Goal: Browse casually: Explore the website without a specific task or goal

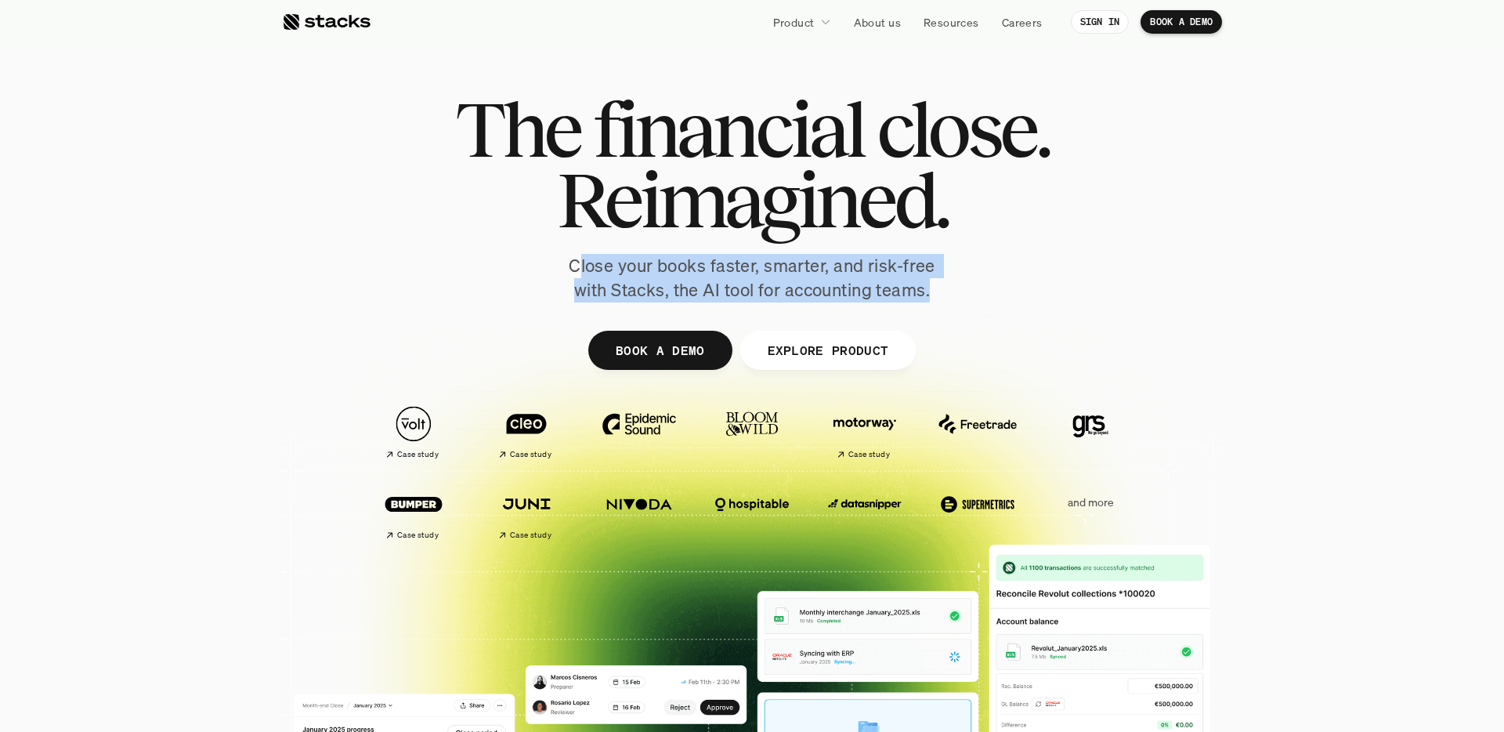
drag, startPoint x: 746, startPoint y: 281, endPoint x: 991, endPoint y: 284, distance: 245.2
click at [991, 284] on div "The financial close. Reimagined. Close your books faster, smarter, and risk-fre…" at bounding box center [751, 198] width 877 height 208
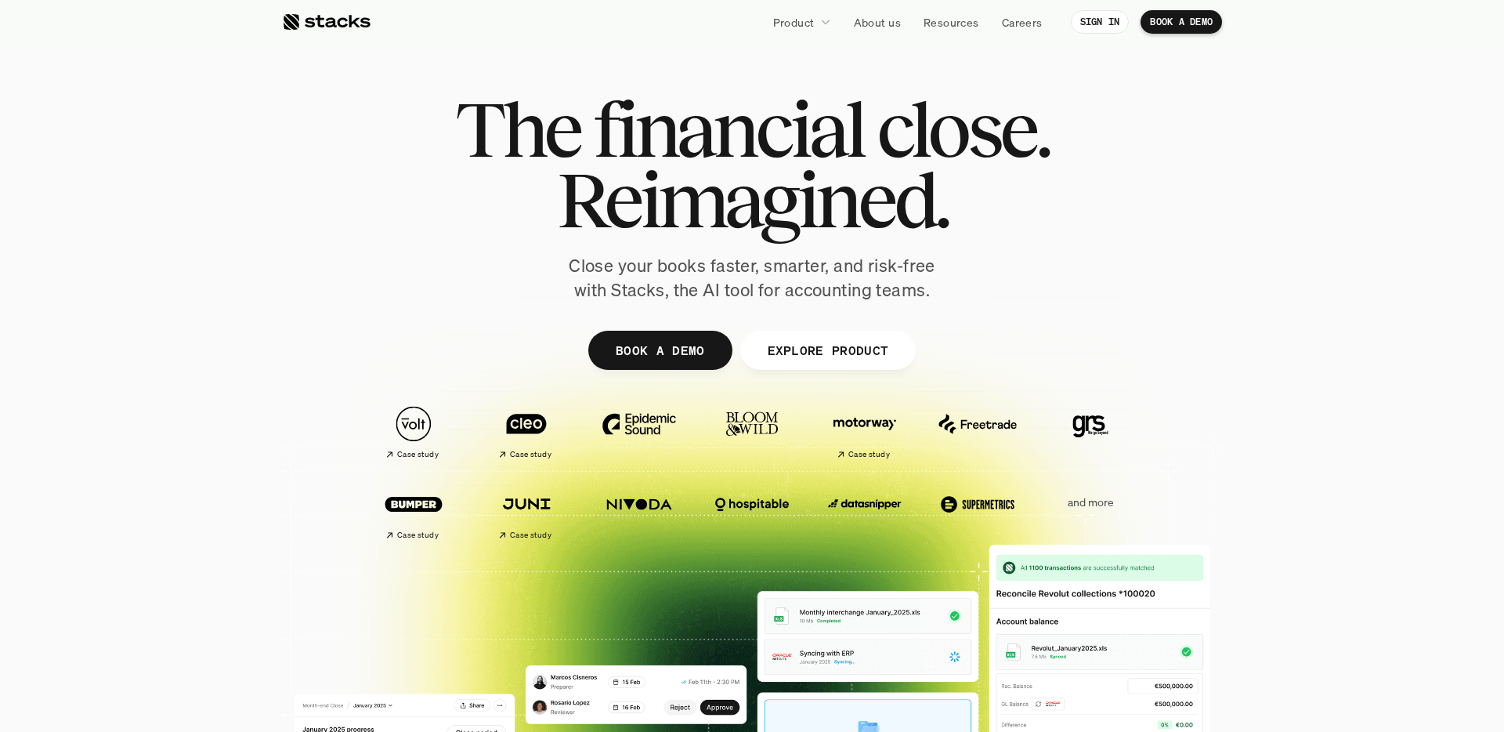
click at [998, 284] on div "The financial close. Reimagined. Close your books faster, smarter, and risk-fre…" at bounding box center [751, 198] width 877 height 208
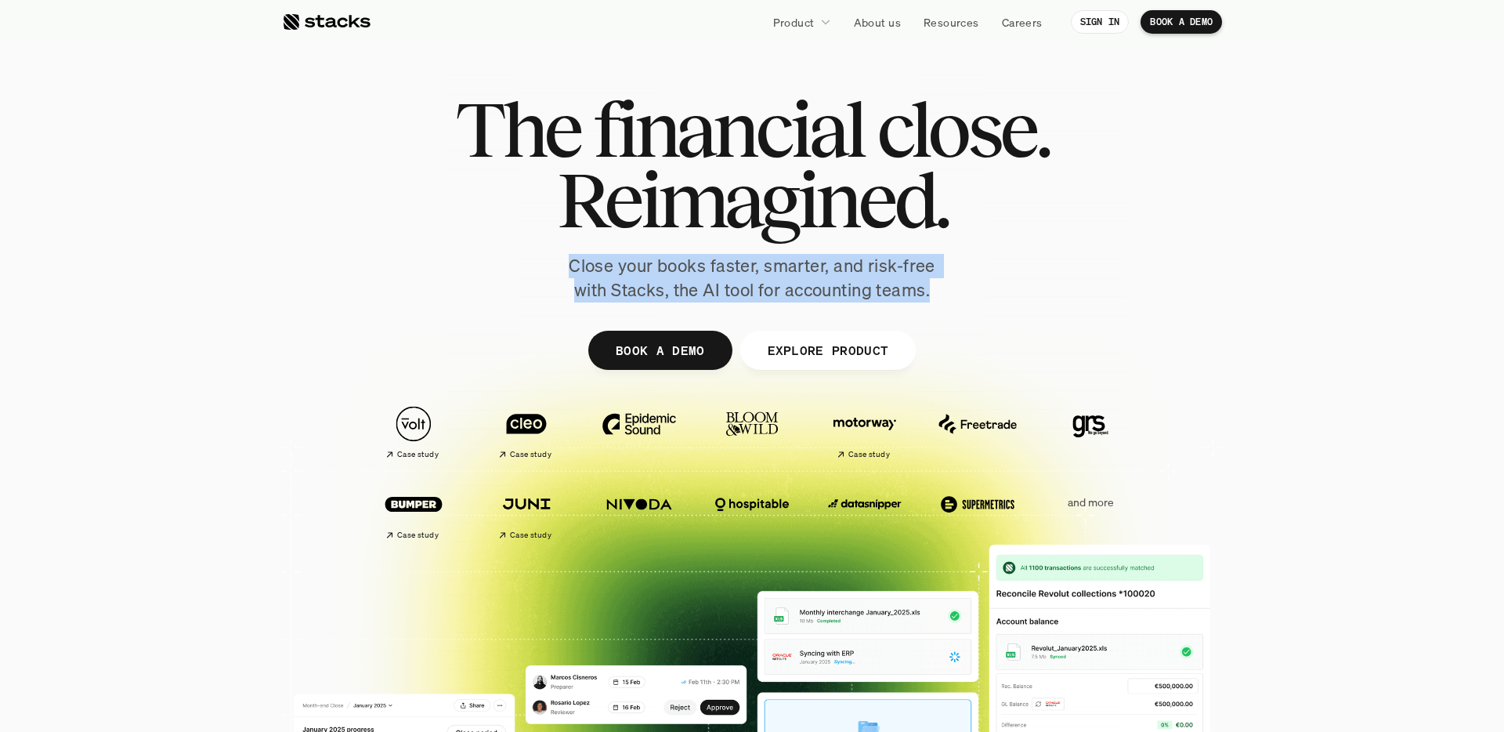
drag, startPoint x: 814, startPoint y: 275, endPoint x: 479, endPoint y: 259, distance: 335.6
click at [499, 260] on div "The financial close. Reimagined. Close your books faster, smarter, and risk-fre…" at bounding box center [751, 198] width 877 height 208
drag, startPoint x: 479, startPoint y: 259, endPoint x: 488, endPoint y: 261, distance: 9.5
click at [479, 259] on div "The financial close. Reimagined. Close your books faster, smarter, and risk-fre…" at bounding box center [751, 198] width 877 height 208
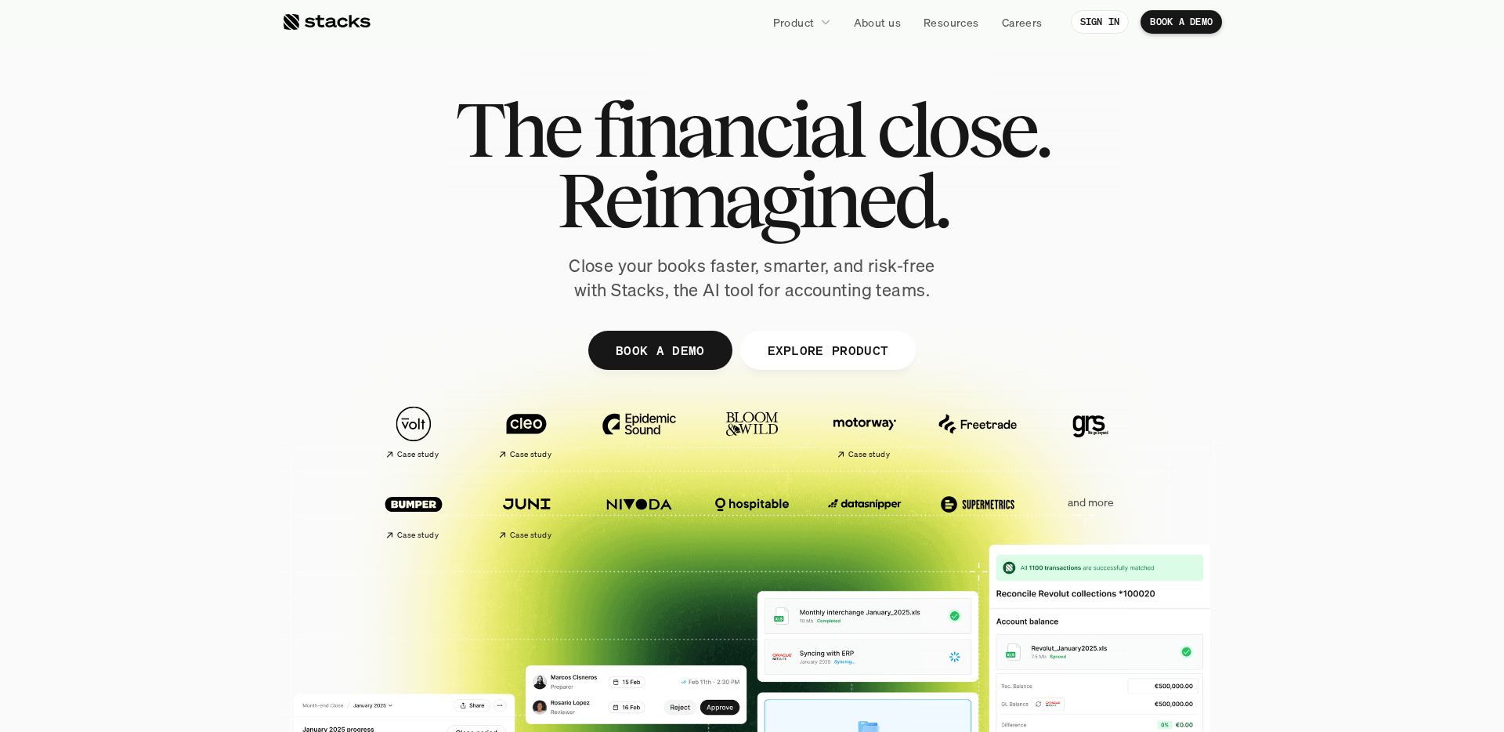
drag, startPoint x: 488, startPoint y: 261, endPoint x: 1067, endPoint y: 299, distance: 580.1
click at [1067, 299] on div "The financial close. Reimagined. Close your books faster, smarter, and risk-fre…" at bounding box center [751, 198] width 877 height 208
click at [1090, 299] on div "The financial close. Reimagined. Close your books faster, smarter, and risk-fre…" at bounding box center [751, 198] width 877 height 208
